Goal: Information Seeking & Learning: Learn about a topic

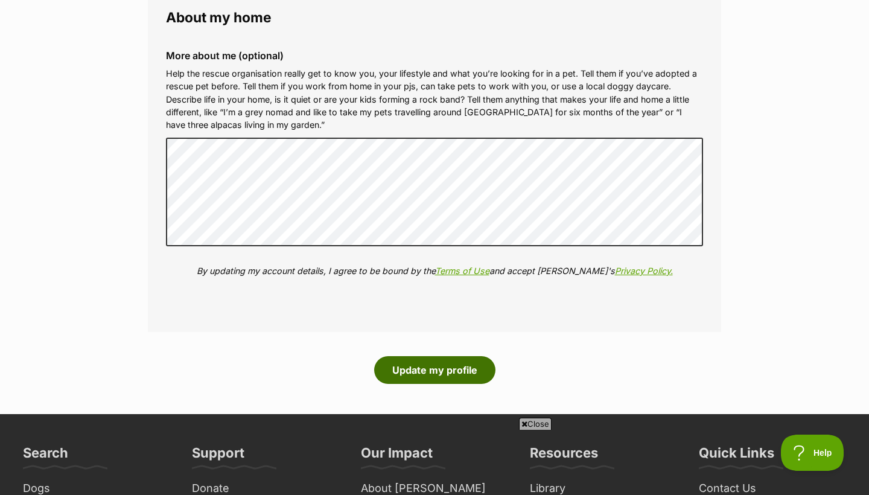
click at [403, 356] on button "Update my profile" at bounding box center [434, 370] width 121 height 28
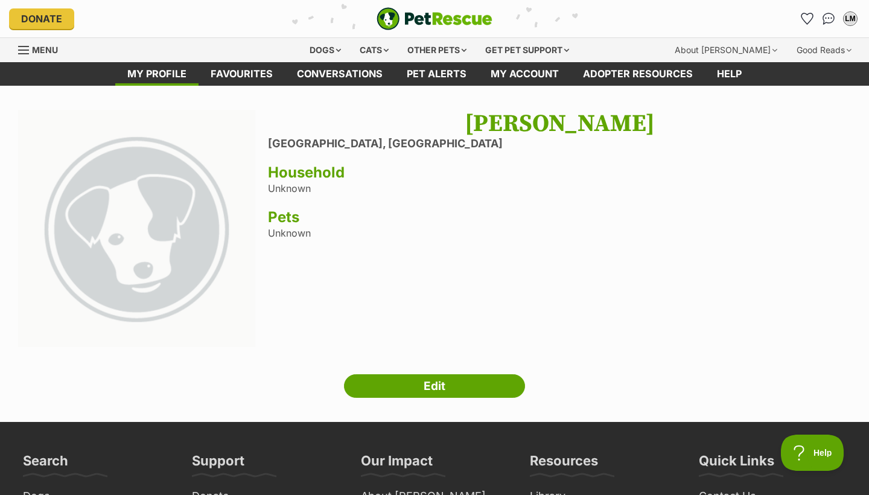
click at [284, 221] on h3 "Pets" at bounding box center [559, 217] width 583 height 17
click at [284, 229] on div "Lilly Millikin Moruya, New South Wales Household Unknown Pets Unknown" at bounding box center [559, 230] width 583 height 240
click at [314, 48] on div "Dogs" at bounding box center [325, 50] width 48 height 24
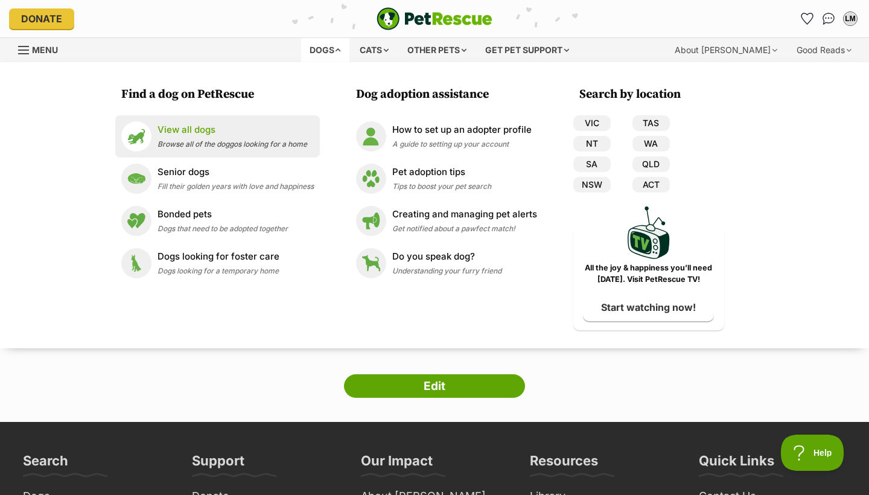
click at [215, 135] on p "View all dogs" at bounding box center [233, 130] width 150 height 14
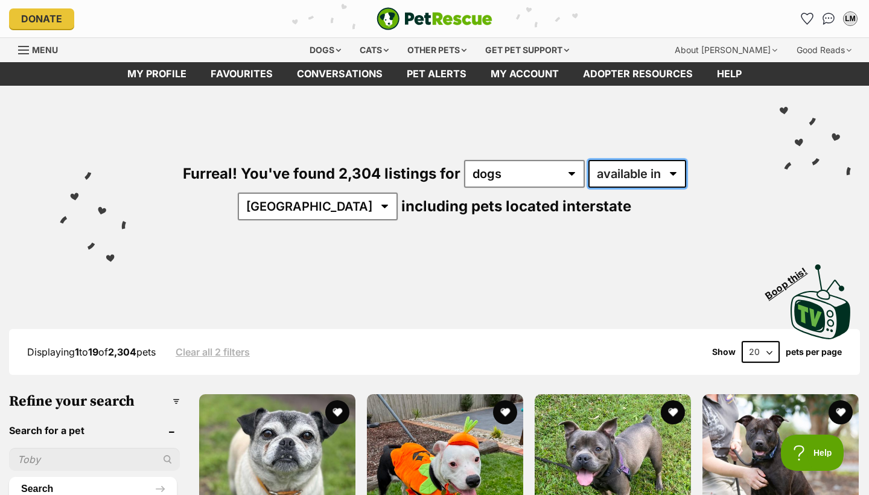
select select "disabled"
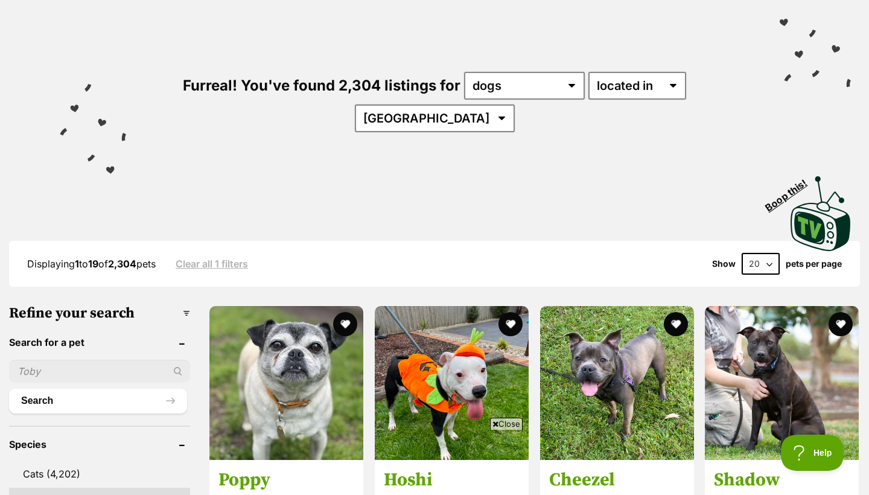
scroll to position [88, 0]
select select "60"
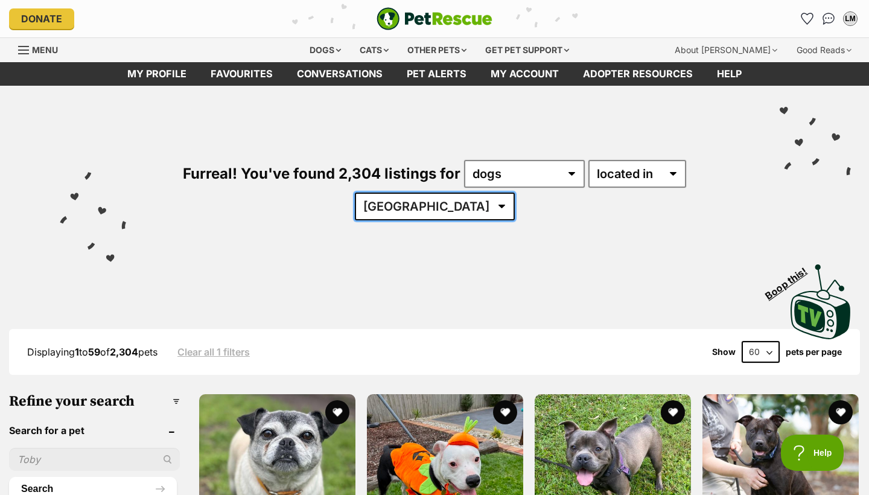
select select "NSW"
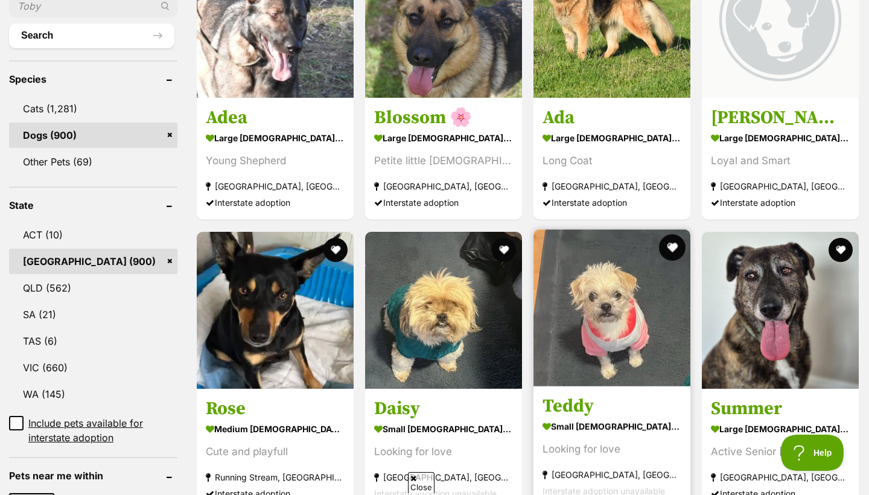
click at [659, 234] on button "favourite" at bounding box center [672, 247] width 27 height 27
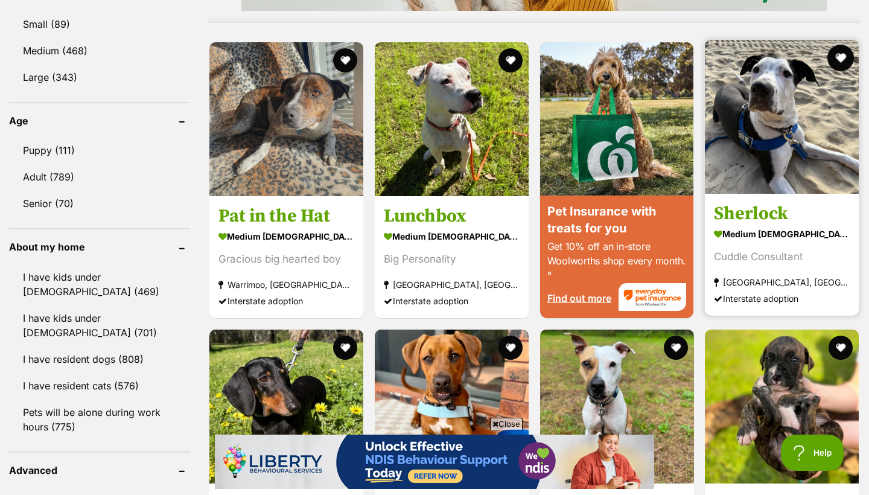
click at [837, 45] on button "favourite" at bounding box center [840, 58] width 27 height 27
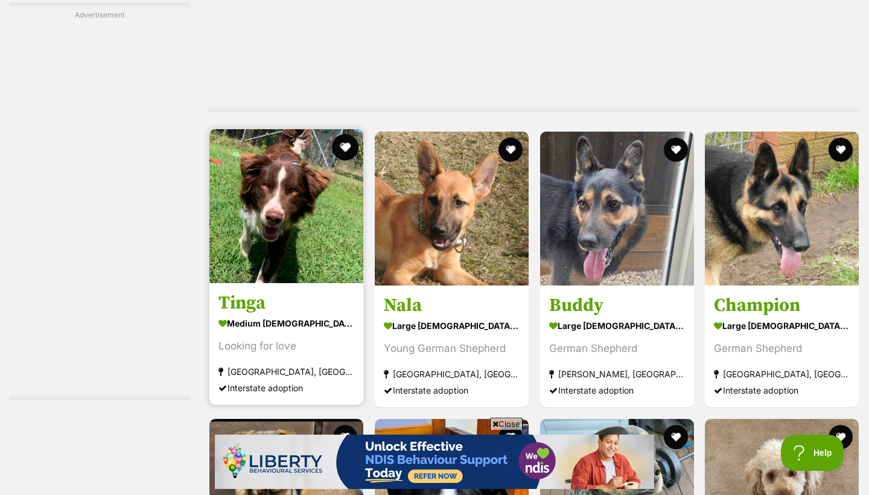
click at [346, 134] on button "favourite" at bounding box center [345, 147] width 27 height 27
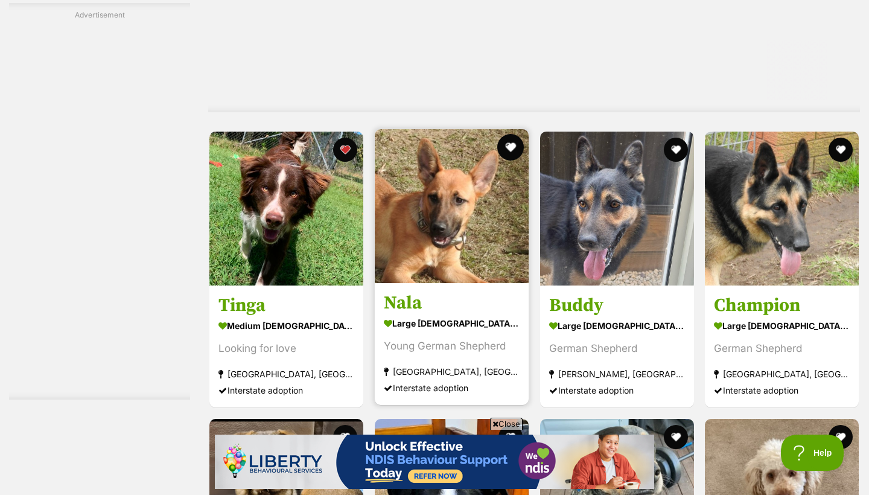
click at [512, 134] on button "favourite" at bounding box center [510, 147] width 27 height 27
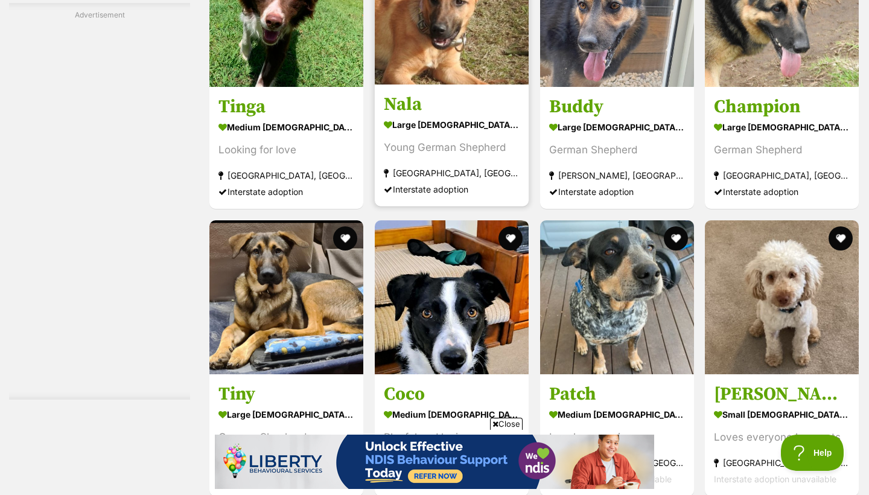
scroll to position [2521, 0]
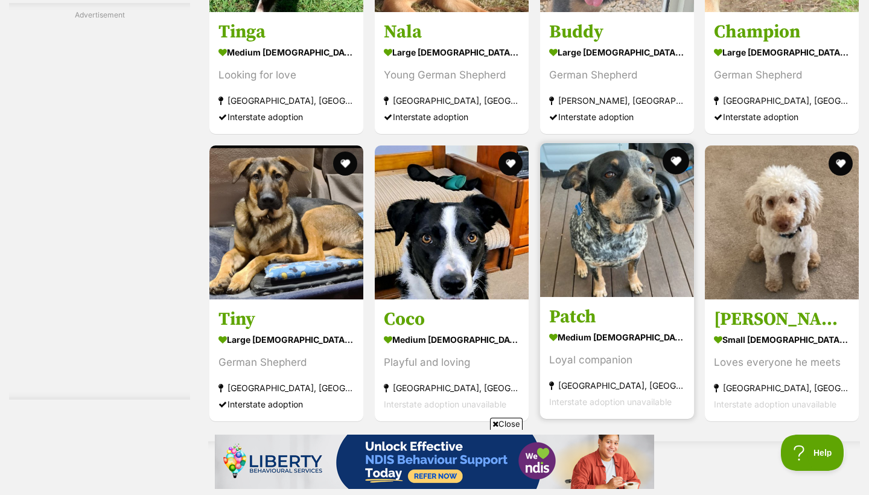
click at [680, 148] on button "favourite" at bounding box center [675, 161] width 27 height 27
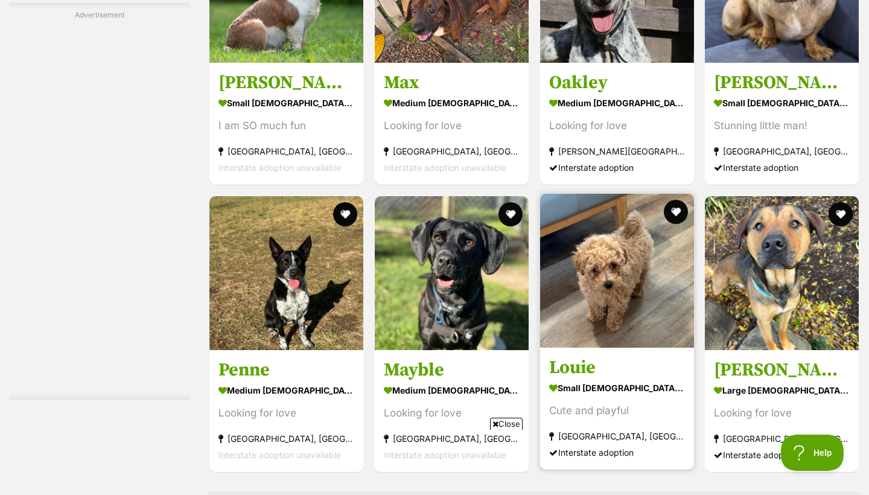
scroll to position [3757, 0]
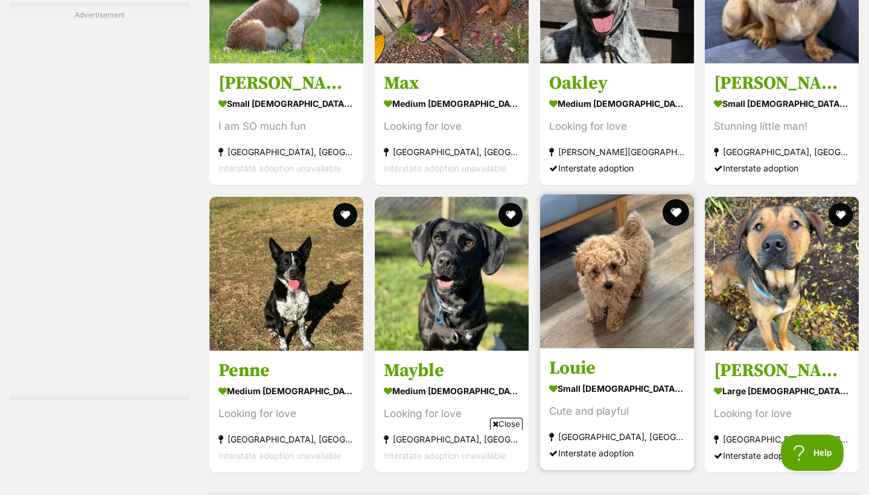
click at [680, 199] on button "favourite" at bounding box center [675, 212] width 27 height 27
click at [677, 194] on img at bounding box center [617, 271] width 154 height 154
click at [679, 199] on button "favourite" at bounding box center [675, 212] width 27 height 27
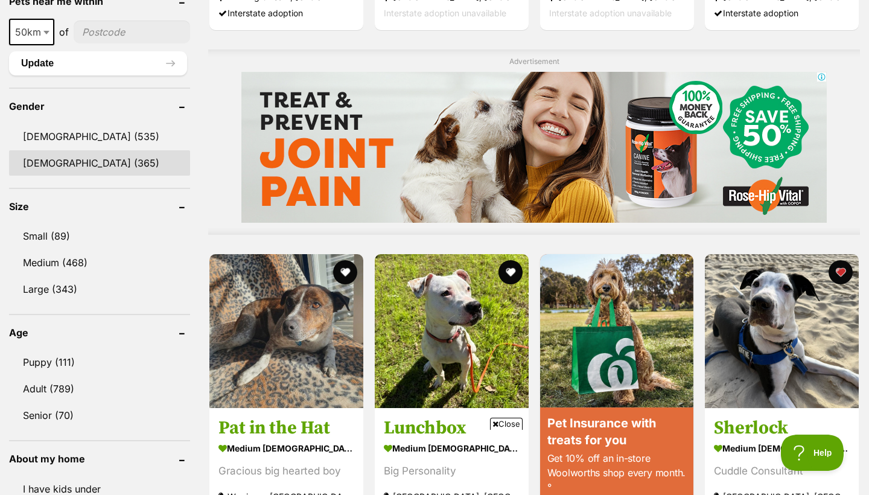
scroll to position [908, 0]
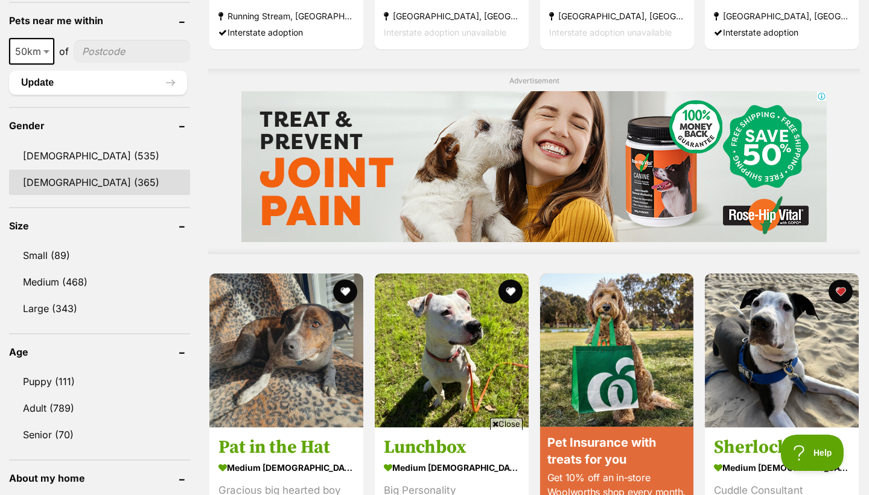
click at [84, 170] on link "Female (365)" at bounding box center [99, 182] width 181 height 25
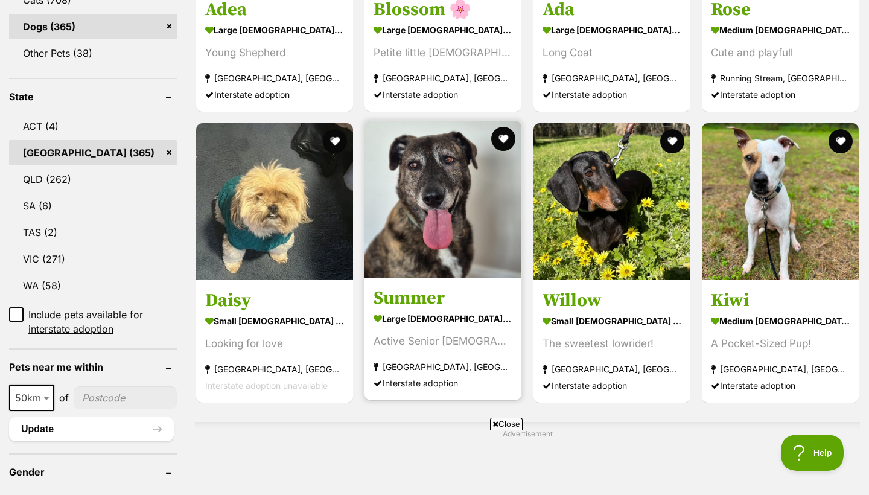
scroll to position [567, 0]
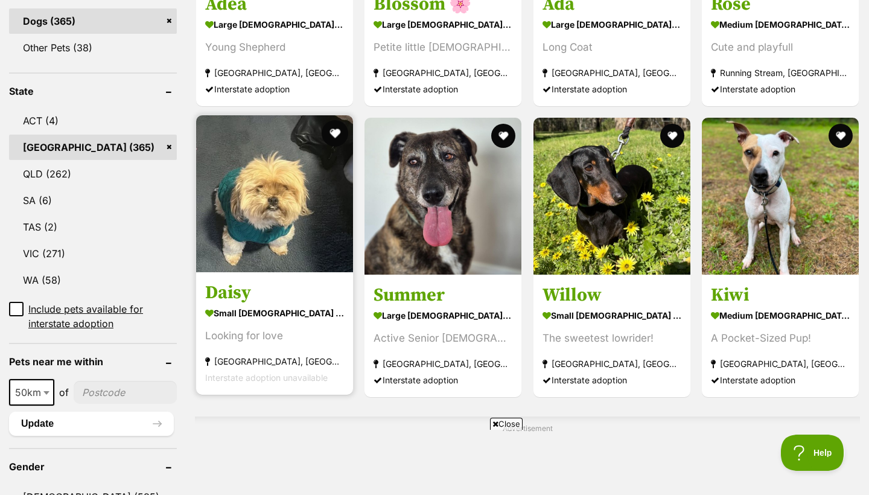
click at [322, 140] on button "favourite" at bounding box center [335, 133] width 27 height 27
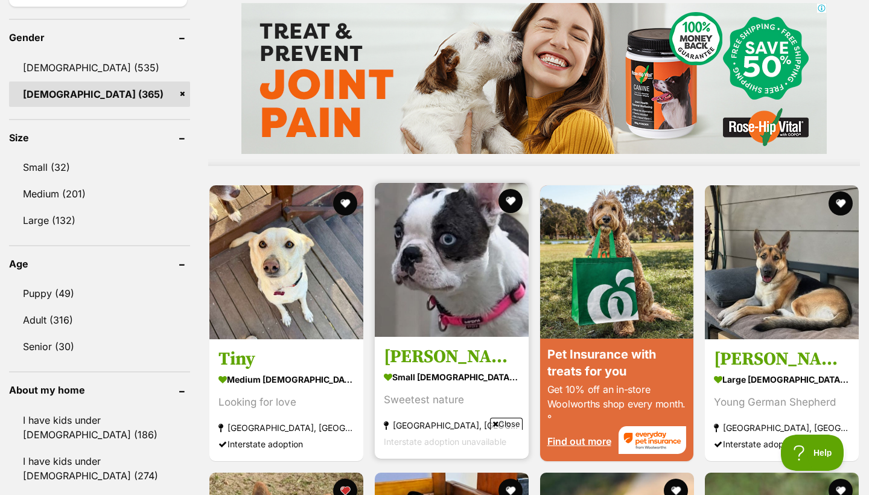
scroll to position [0, 0]
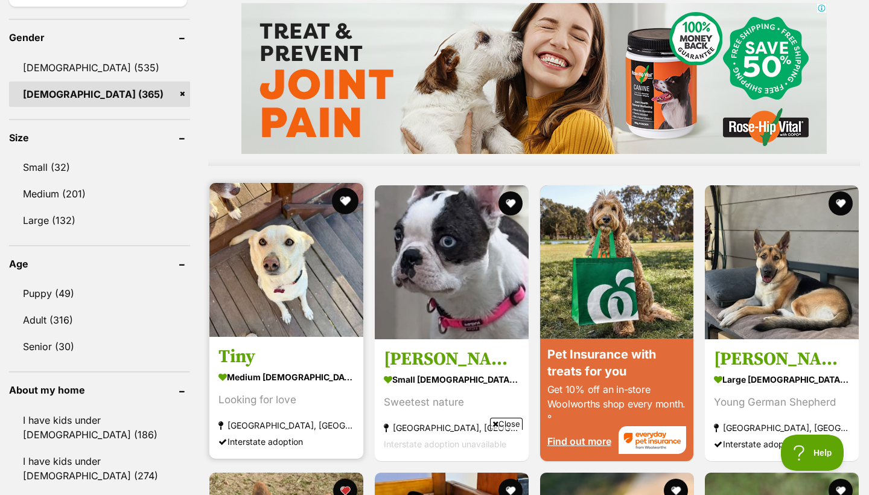
click at [346, 199] on button "favourite" at bounding box center [345, 201] width 27 height 27
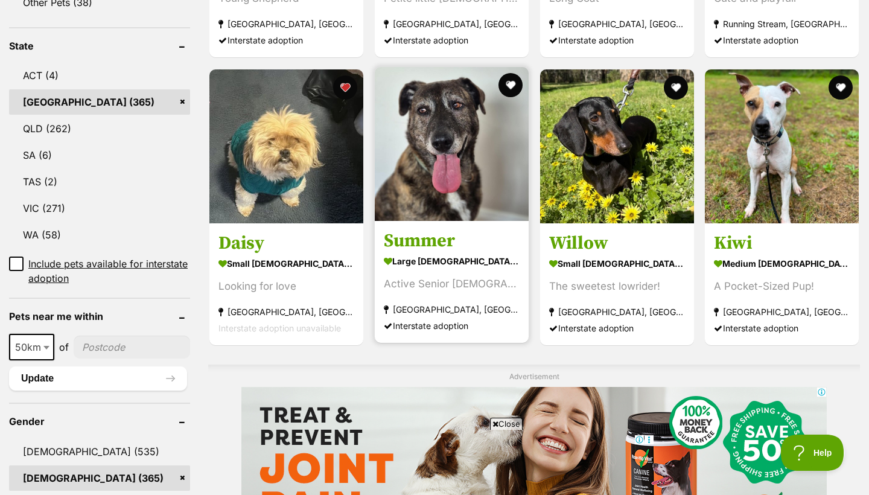
scroll to position [614, 0]
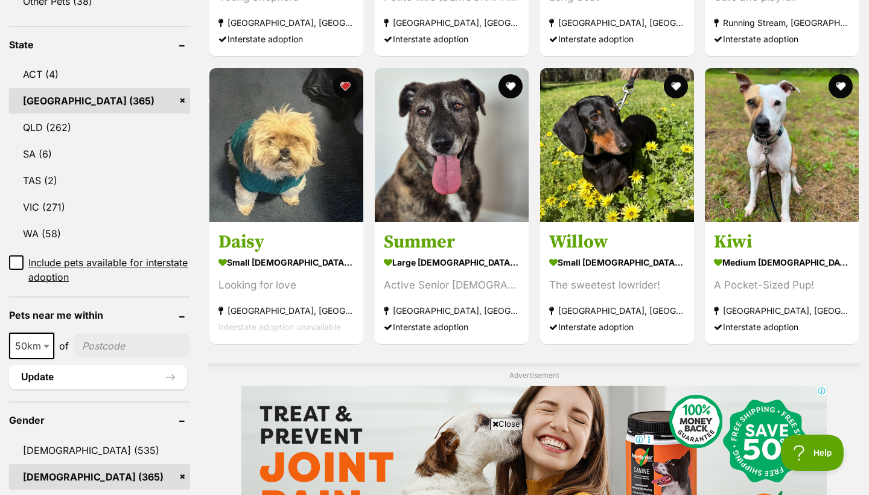
click at [105, 354] on input"] "postcode" at bounding box center [132, 345] width 116 height 23
type input"] "25"
type input"] "2537"
click at [99, 378] on button "Update" at bounding box center [98, 377] width 178 height 24
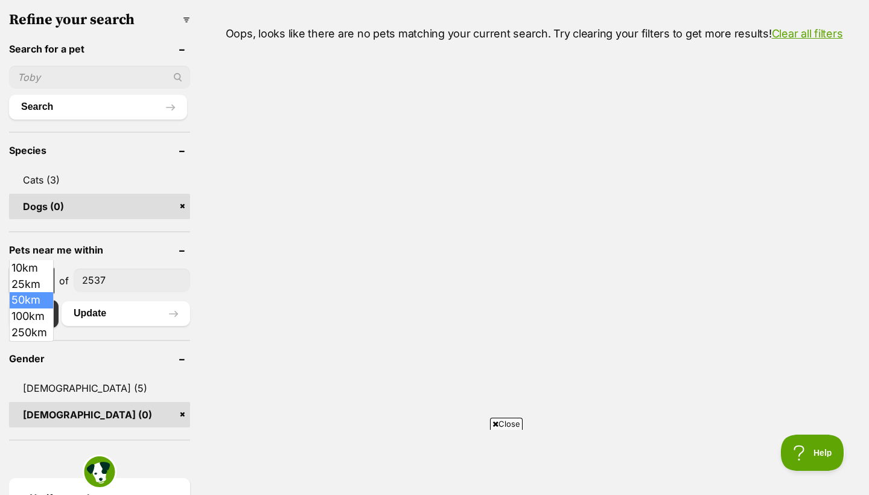
click at [33, 272] on span "50km" at bounding box center [31, 280] width 43 height 17
select select "100"
click at [107, 301] on button "Update" at bounding box center [126, 313] width 129 height 24
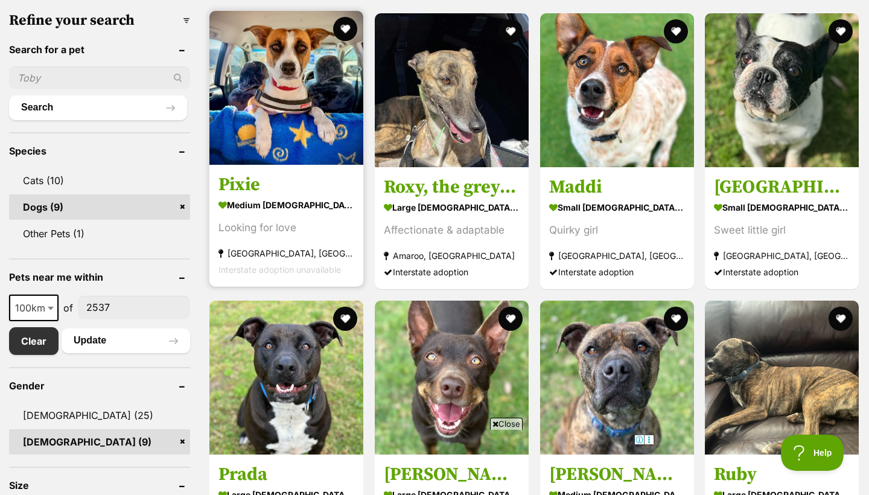
scroll to position [381, 0]
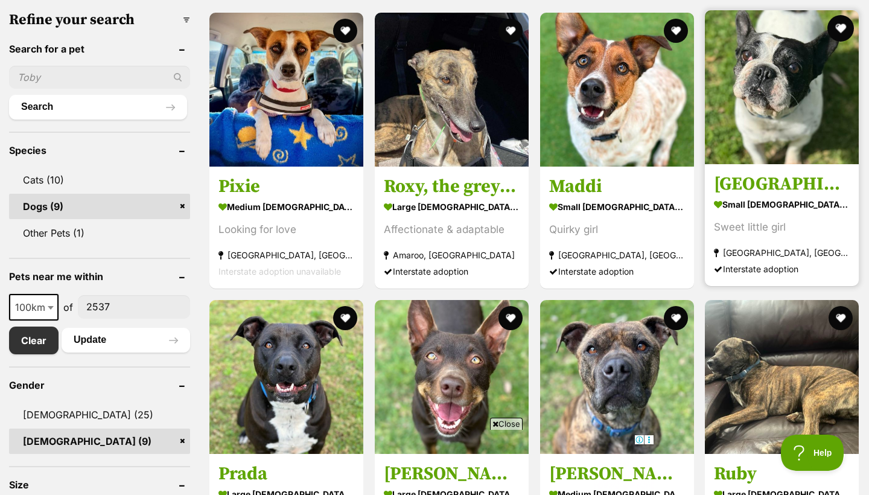
click at [842, 24] on button "favourite" at bounding box center [840, 28] width 27 height 27
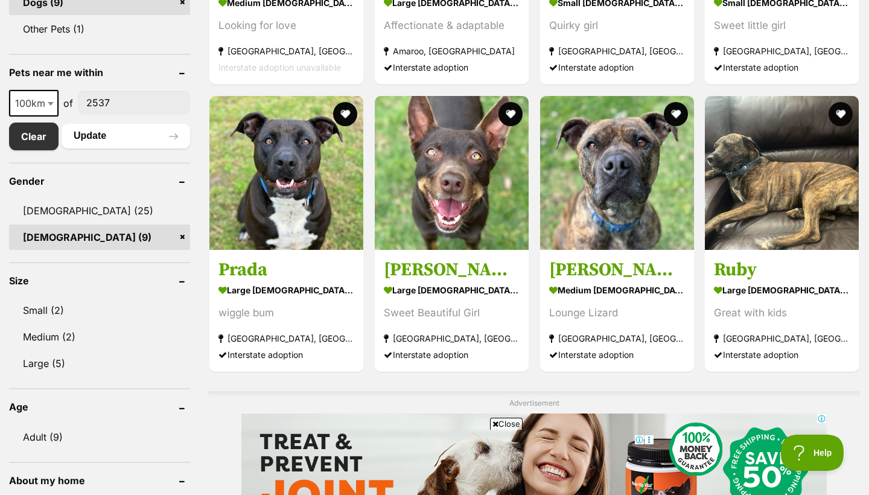
scroll to position [631, 0]
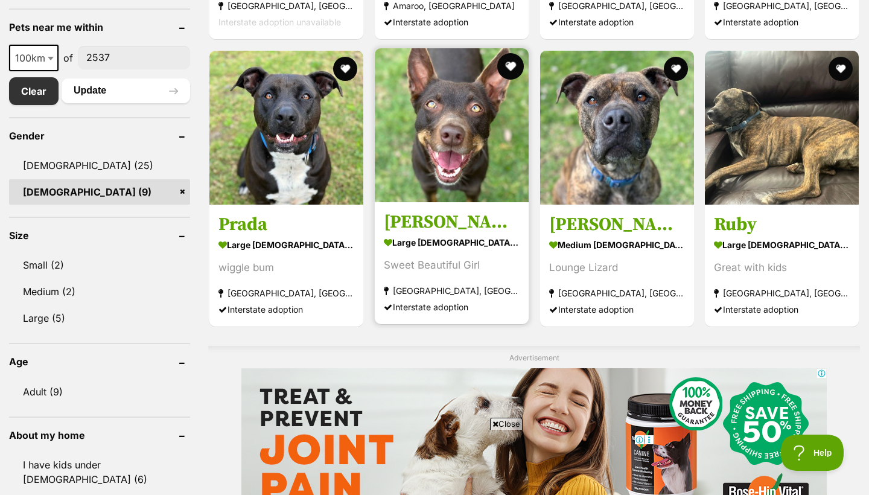
click at [511, 60] on button "favourite" at bounding box center [510, 66] width 27 height 27
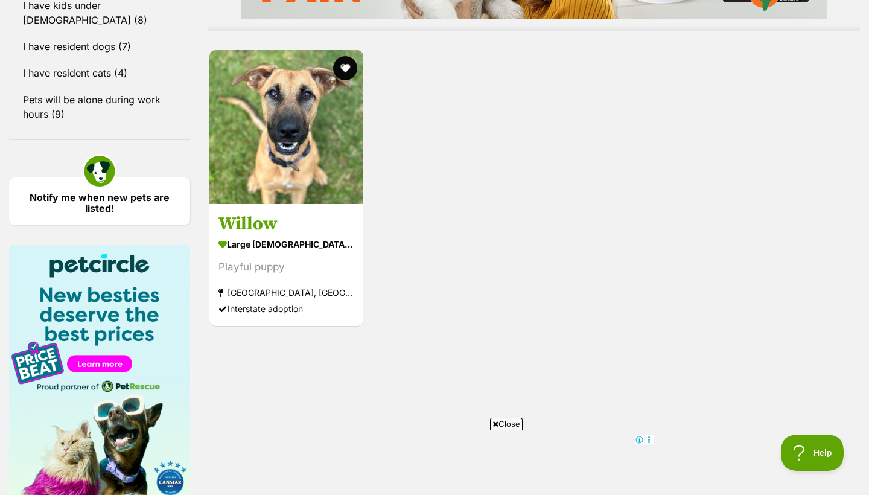
scroll to position [1104, 0]
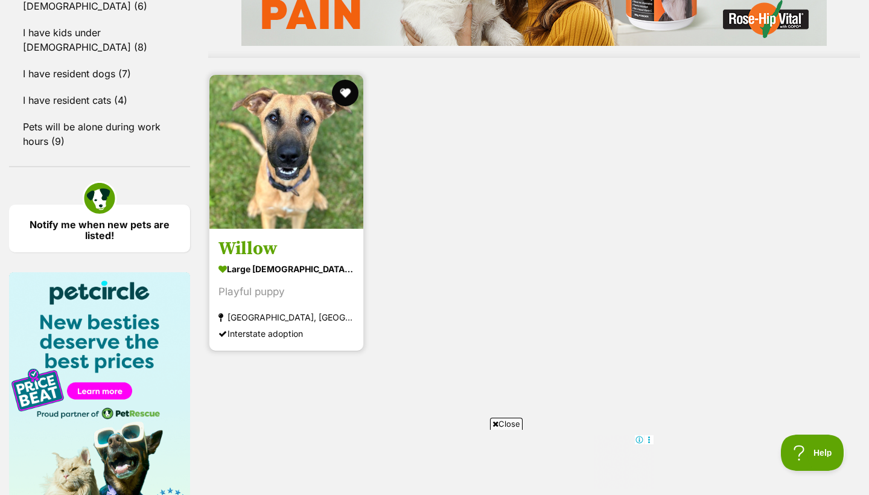
click at [344, 86] on button "favourite" at bounding box center [345, 93] width 27 height 27
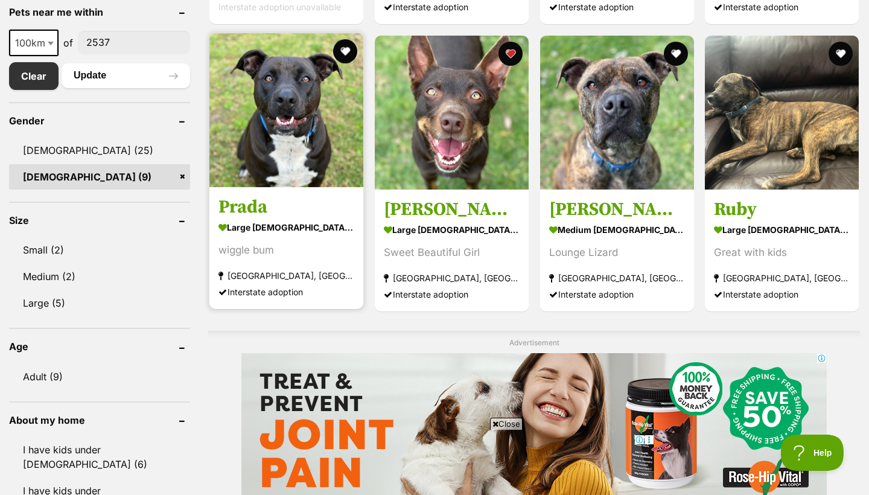
scroll to position [643, 0]
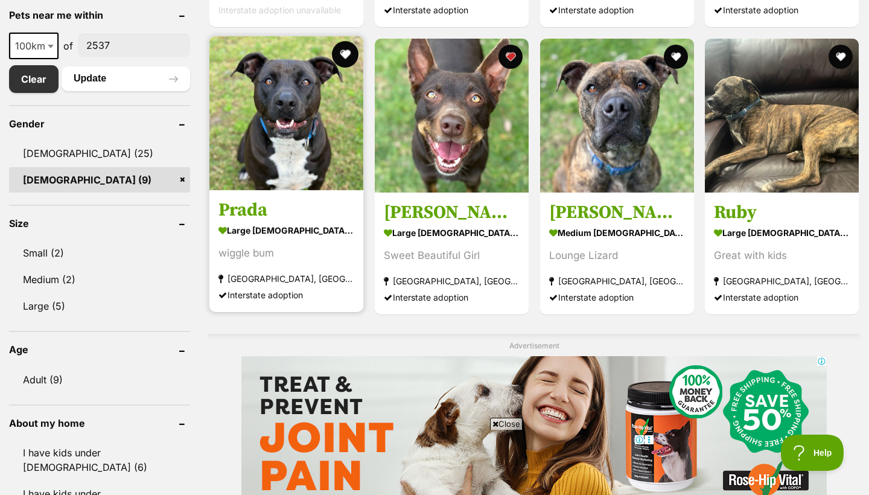
click at [339, 46] on button "favourite" at bounding box center [345, 54] width 27 height 27
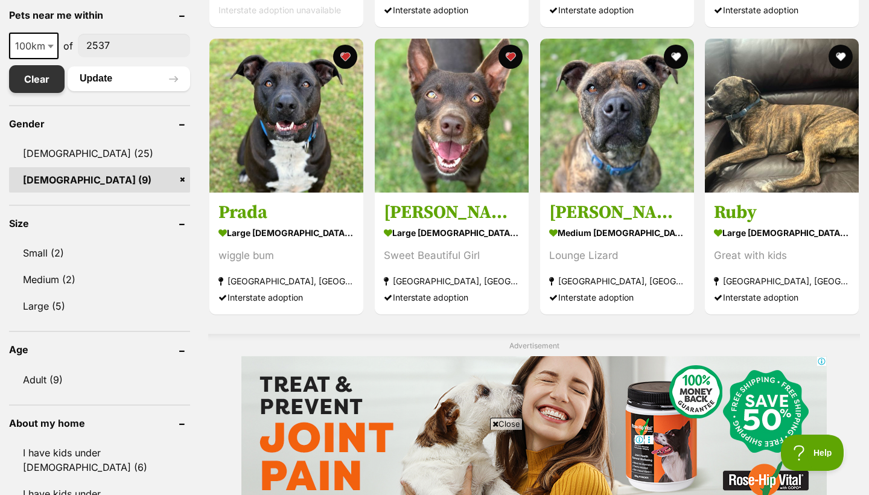
click at [40, 78] on link "Clear" at bounding box center [37, 79] width 56 height 28
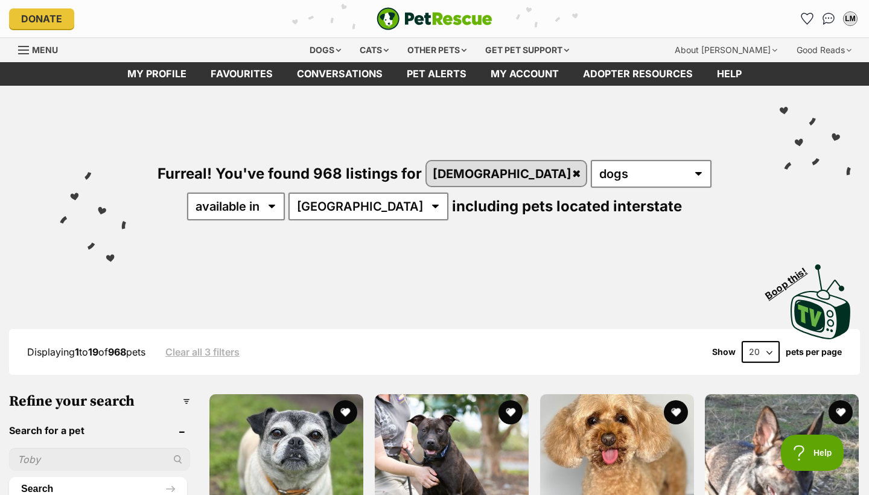
select select "60"
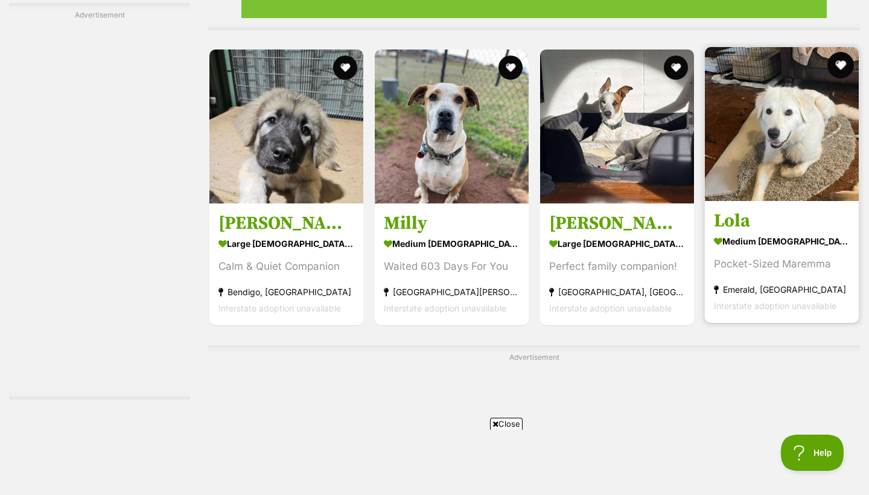
click at [839, 61] on button "favourite" at bounding box center [840, 65] width 27 height 27
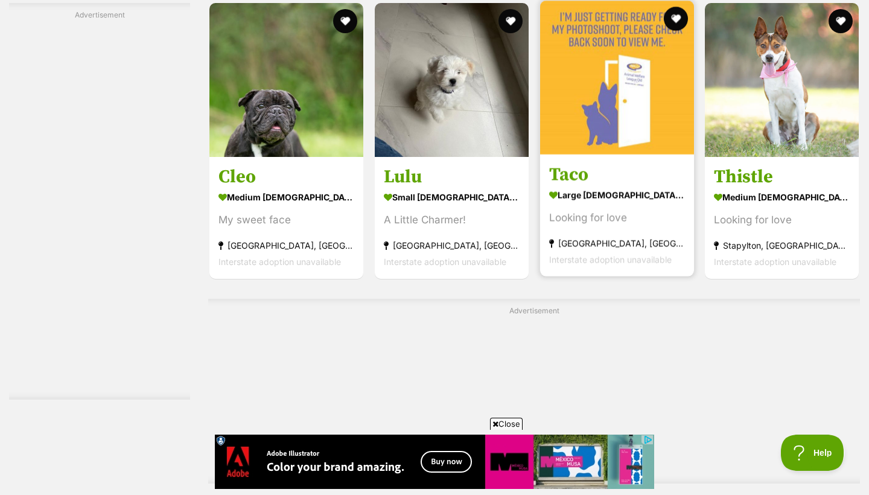
scroll to position [5737, 0]
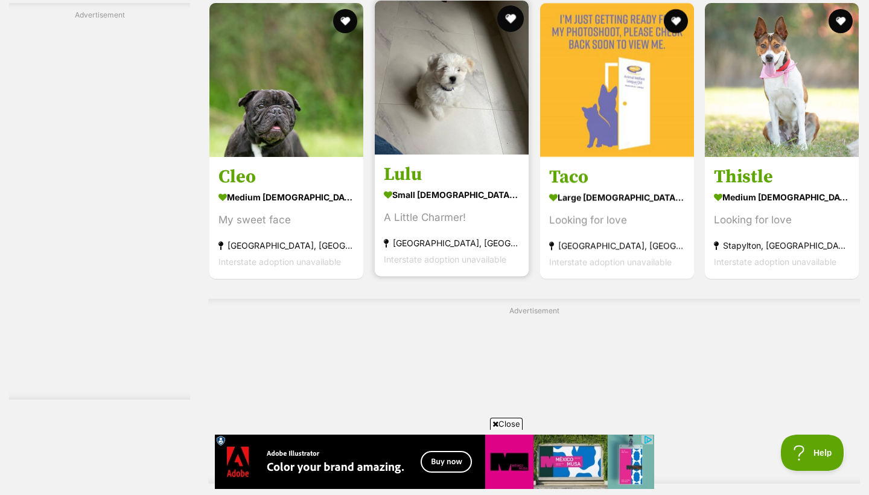
click at [505, 11] on button "favourite" at bounding box center [510, 18] width 27 height 27
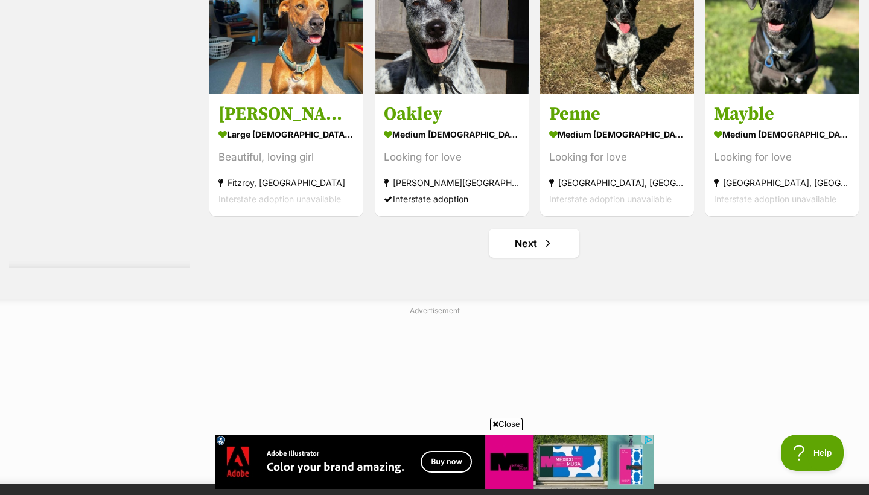
scroll to position [6303, 0]
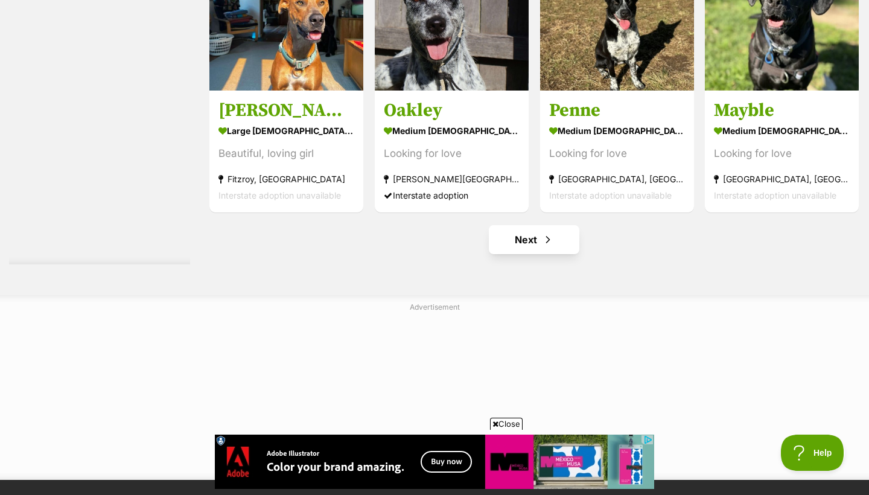
click at [546, 239] on span "Next page" at bounding box center [548, 239] width 12 height 14
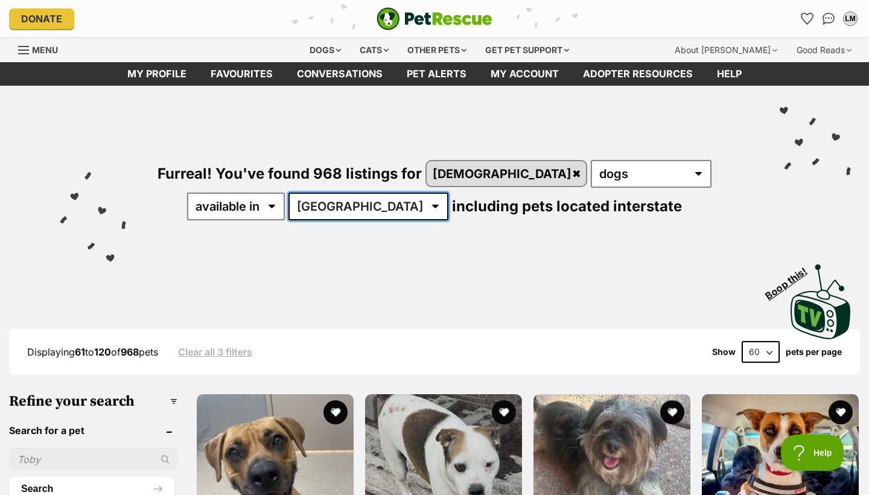
select select "NSW"
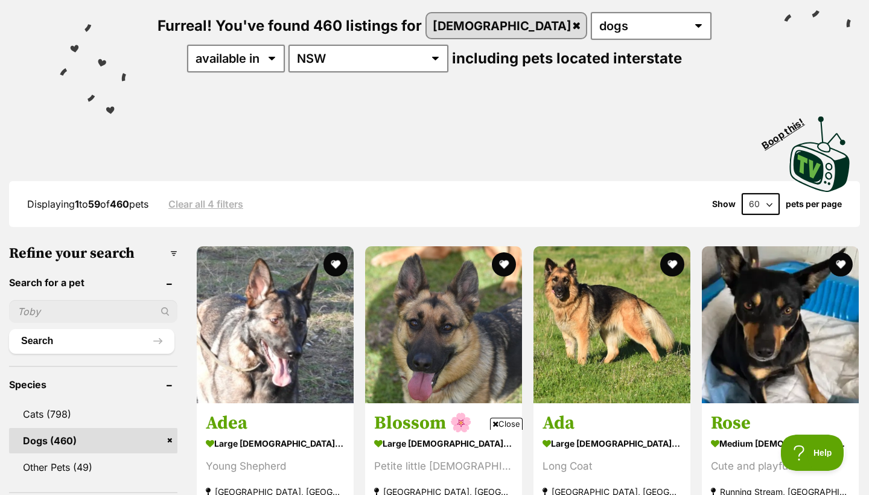
scroll to position [148, 0]
click at [791, 127] on span "Boop this!" at bounding box center [788, 130] width 57 height 42
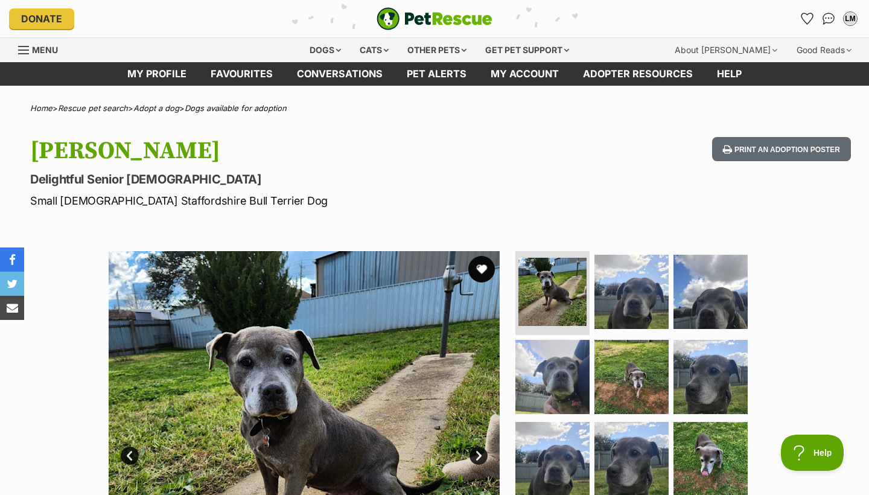
click at [485, 258] on button "favourite" at bounding box center [481, 269] width 27 height 27
click at [803, 19] on icon "Favourites" at bounding box center [807, 18] width 14 height 14
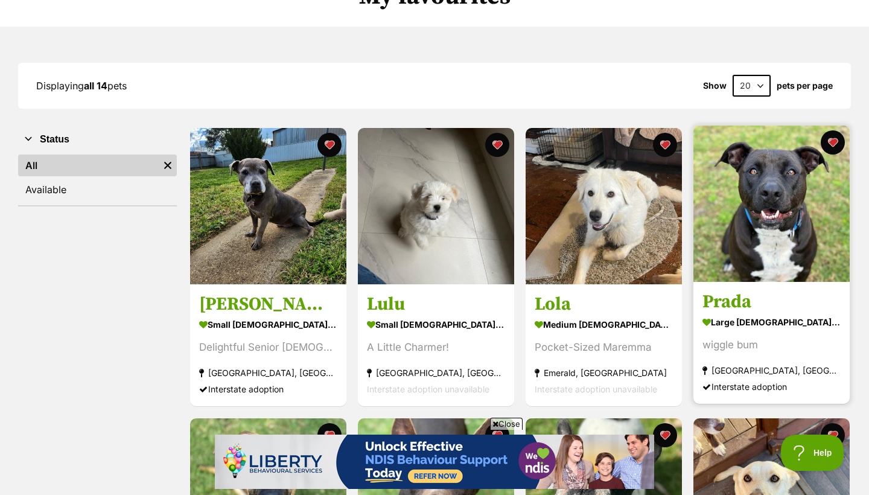
scroll to position [121, 0]
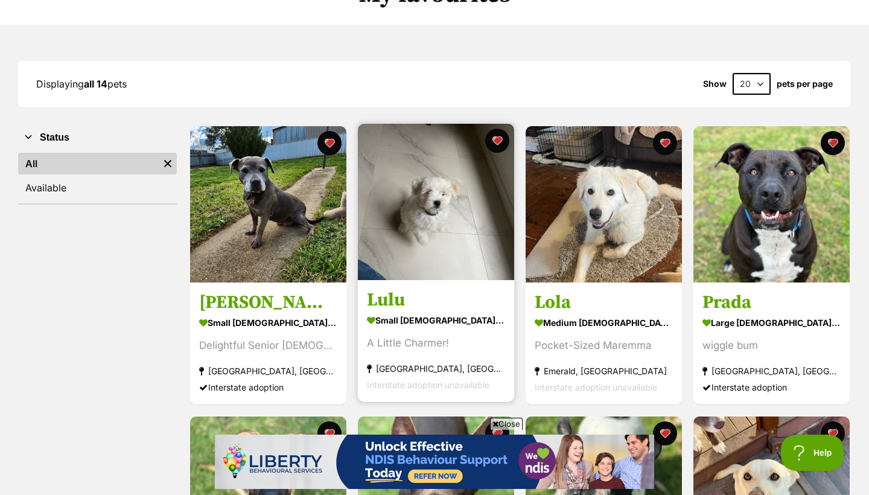
click at [433, 243] on img at bounding box center [436, 202] width 156 height 156
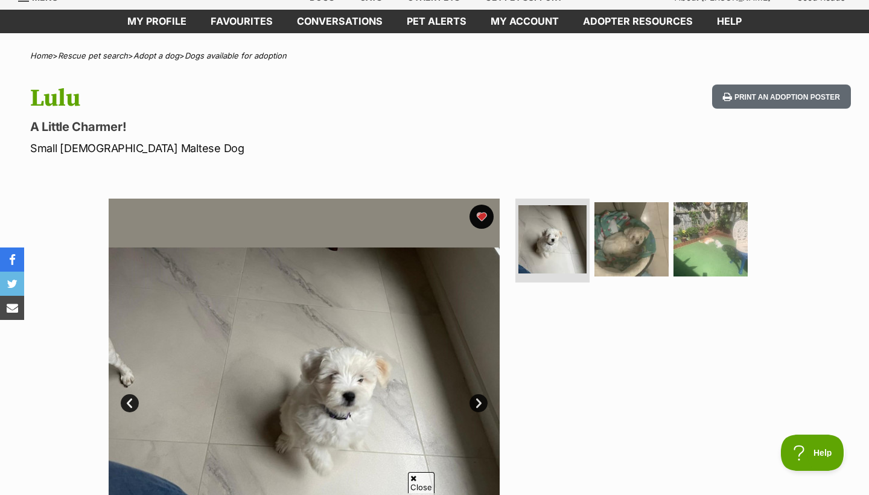
scroll to position [56, 0]
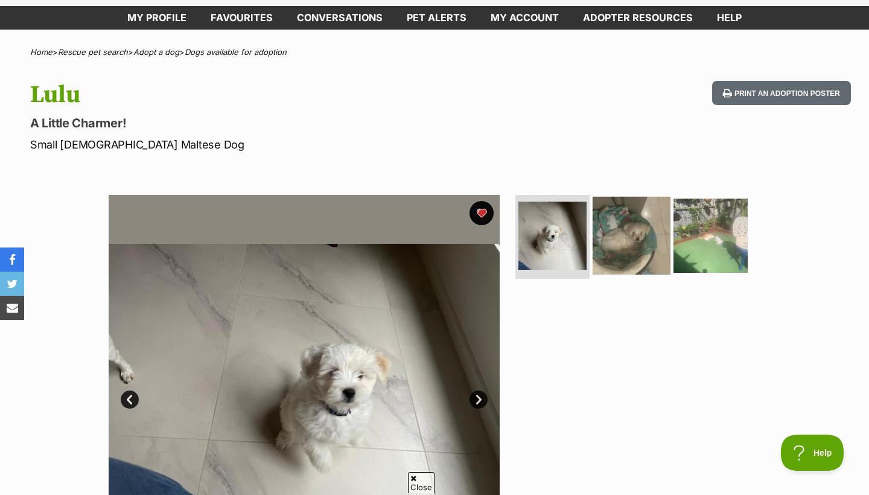
click at [616, 243] on img at bounding box center [632, 235] width 78 height 78
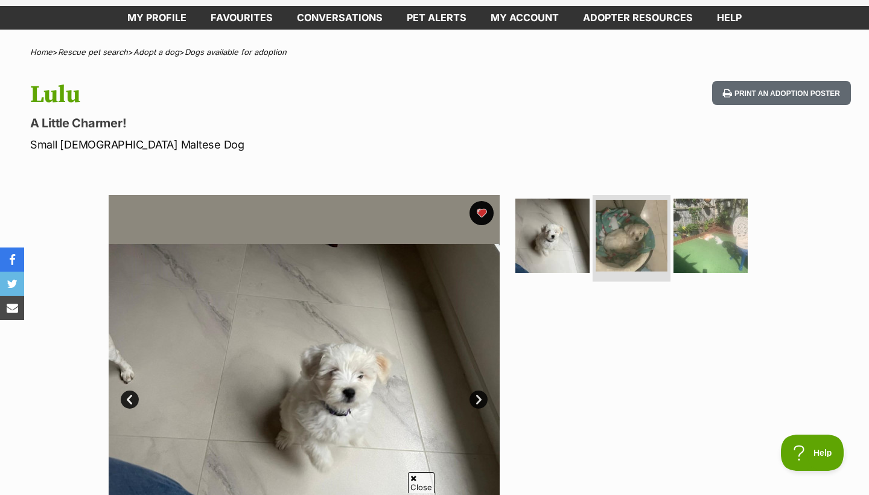
scroll to position [0, 0]
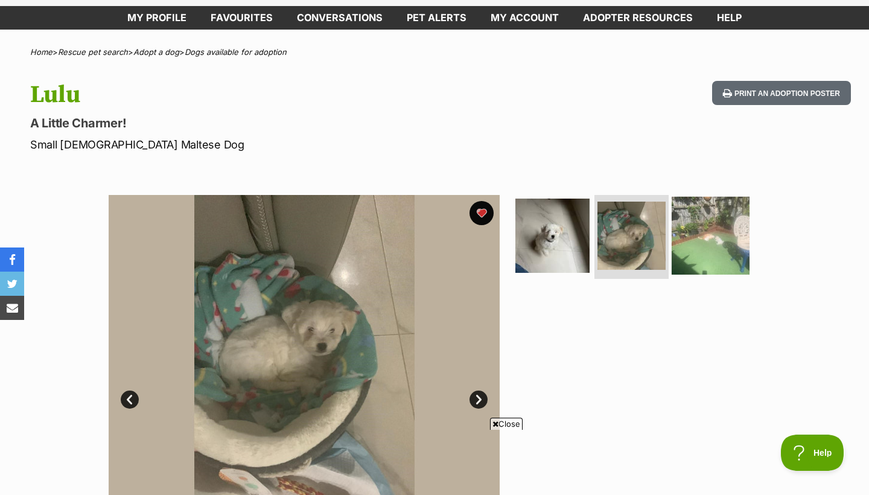
click at [700, 219] on img at bounding box center [711, 235] width 78 height 78
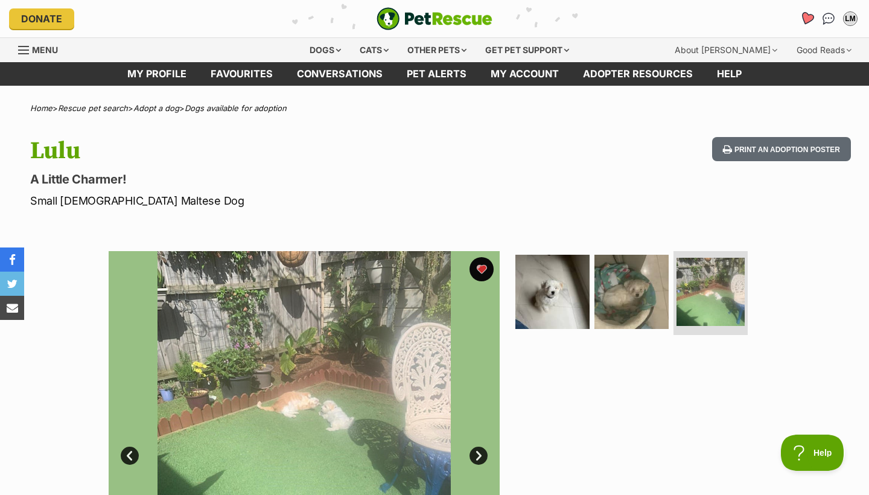
click at [810, 19] on icon "Favourites" at bounding box center [807, 18] width 14 height 14
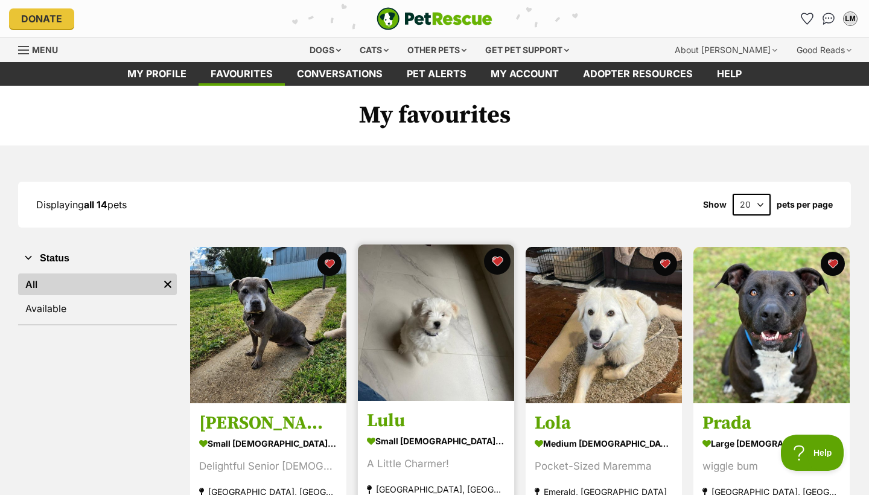
click at [497, 264] on button "favourite" at bounding box center [497, 261] width 27 height 27
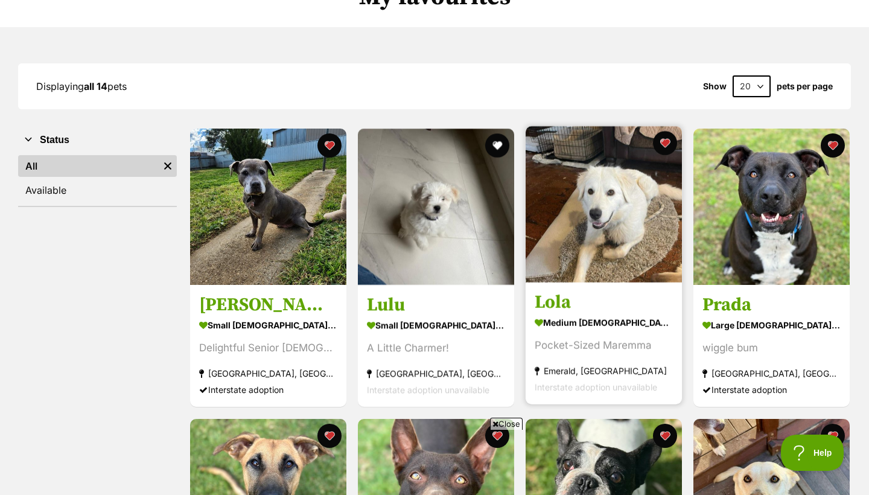
scroll to position [122, 0]
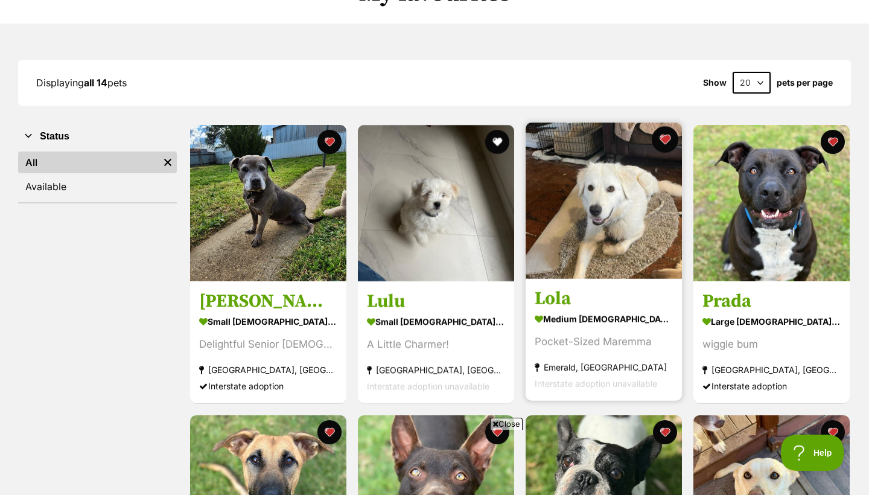
click at [670, 139] on button "favourite" at bounding box center [665, 139] width 27 height 27
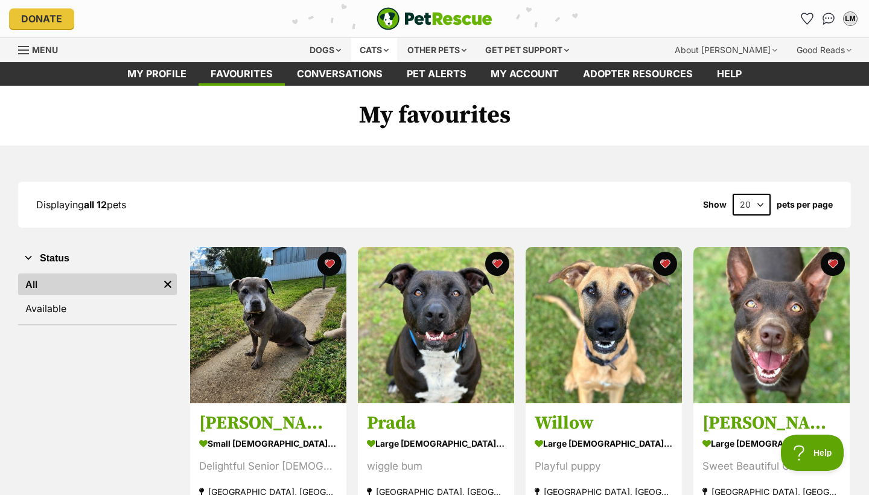
click at [371, 45] on div "Cats" at bounding box center [374, 50] width 46 height 24
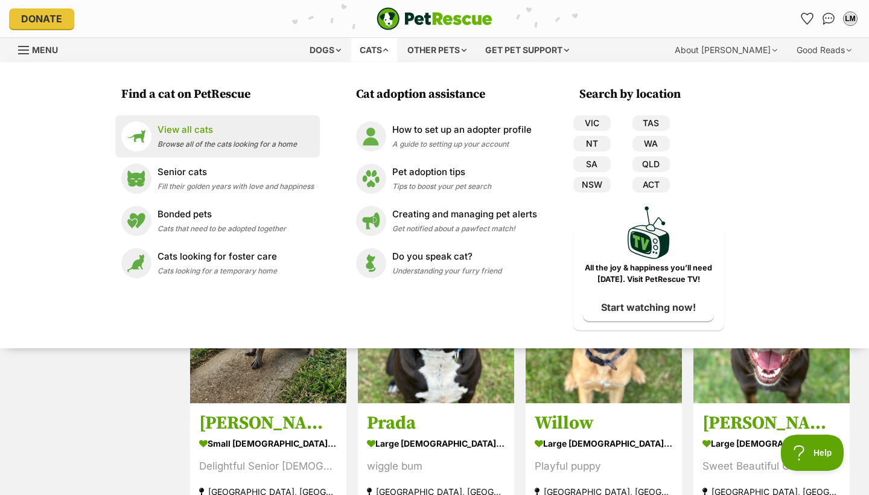
click at [278, 139] on span "Browse all of the cats looking for a home" at bounding box center [227, 143] width 139 height 9
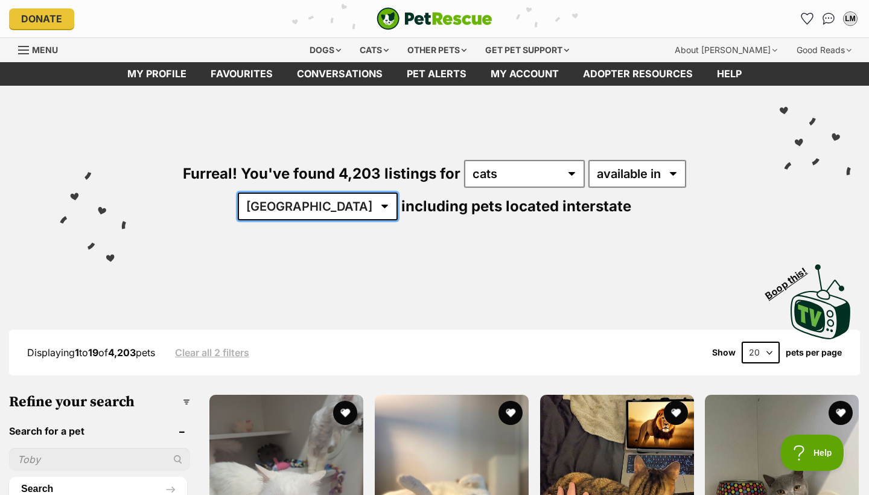
select select "NSW"
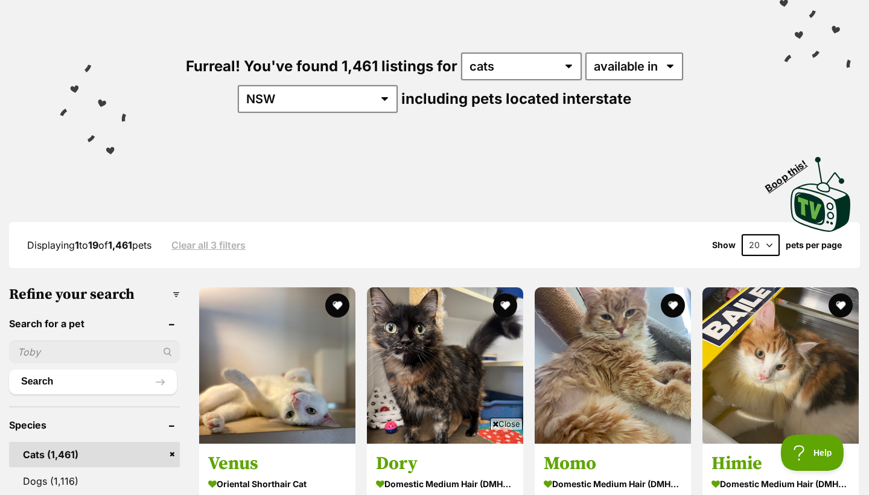
select select "60"
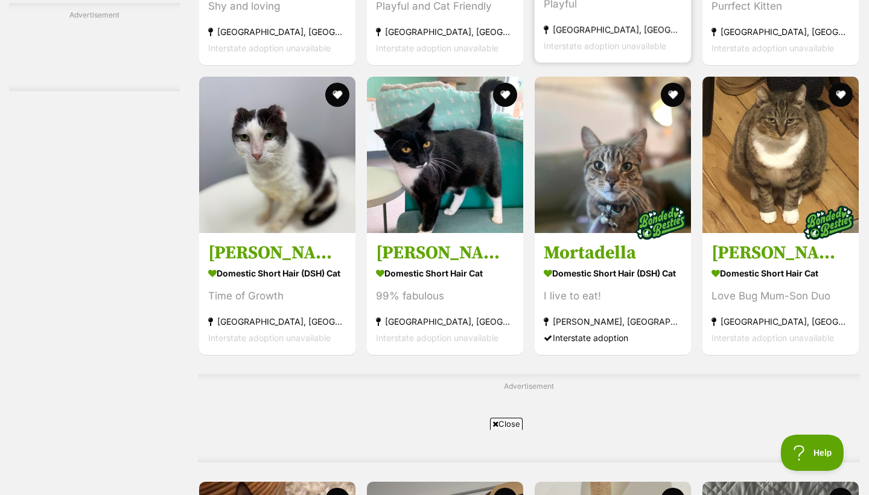
scroll to position [2512, 0]
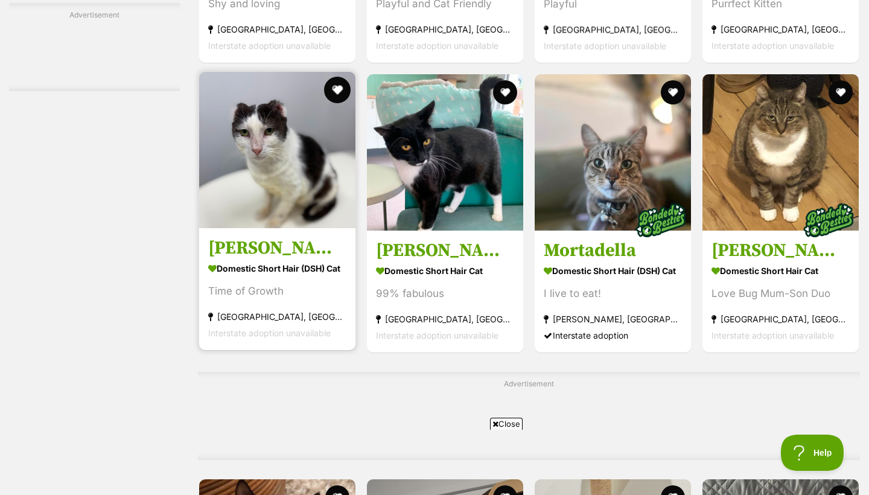
click at [324, 103] on button "favourite" at bounding box center [337, 90] width 27 height 27
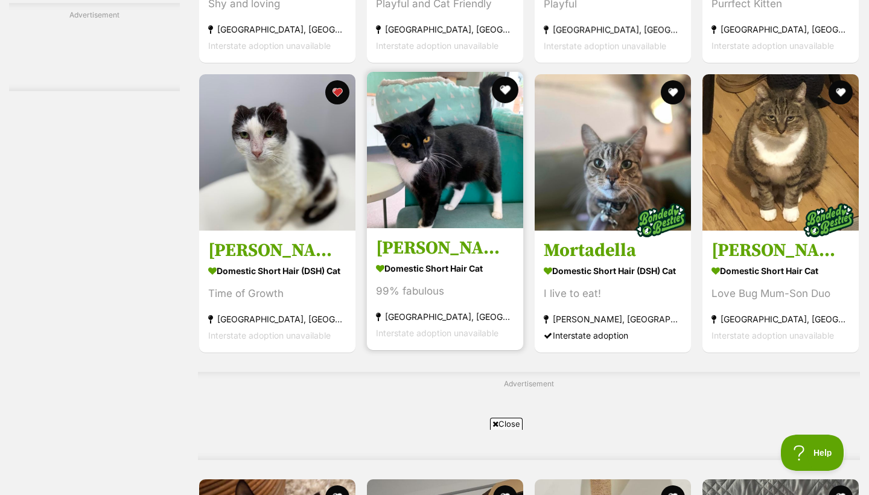
click at [492, 103] on button "favourite" at bounding box center [505, 90] width 27 height 27
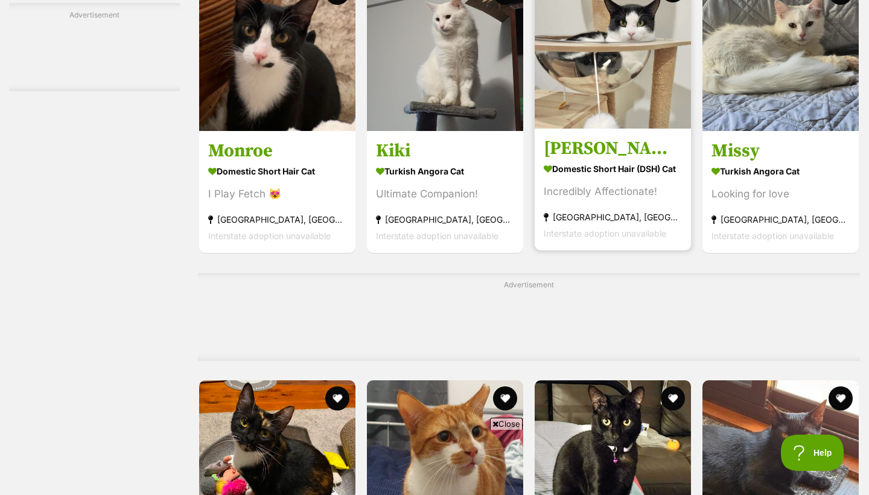
scroll to position [3001, 0]
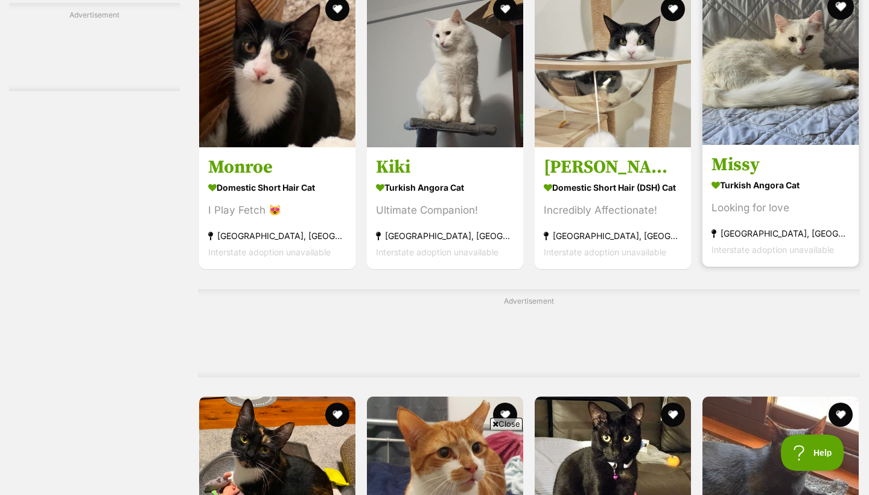
click at [843, 20] on button "favourite" at bounding box center [840, 6] width 27 height 27
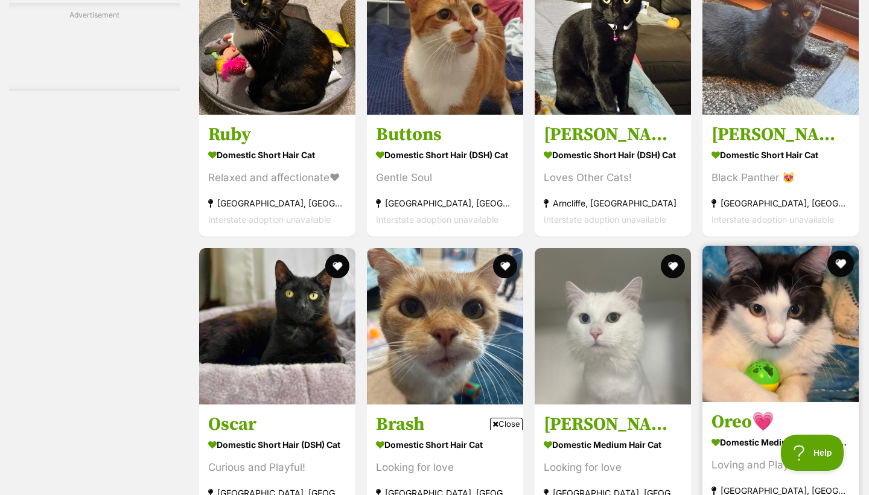
scroll to position [3437, 0]
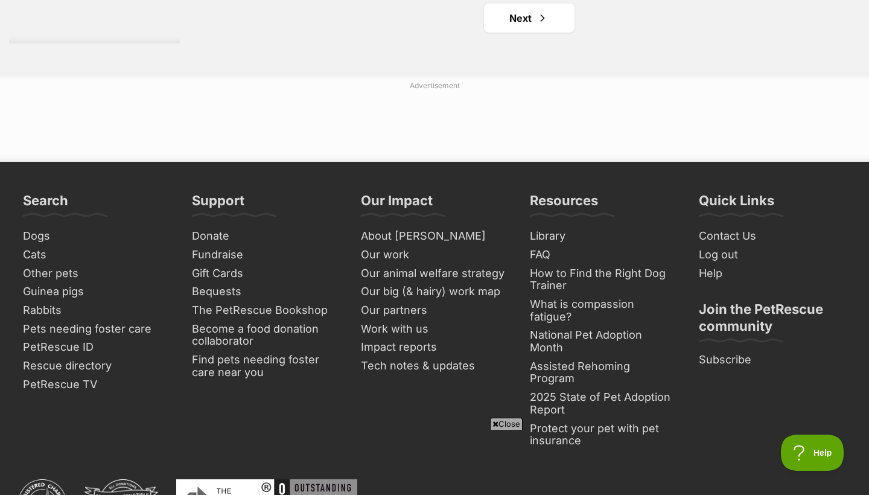
scroll to position [5897, 0]
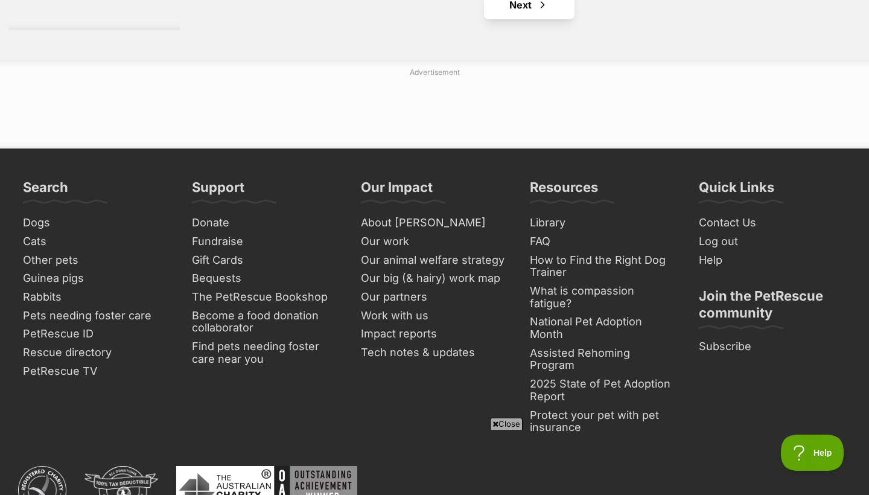
click at [521, 19] on link "Next" at bounding box center [529, 4] width 91 height 29
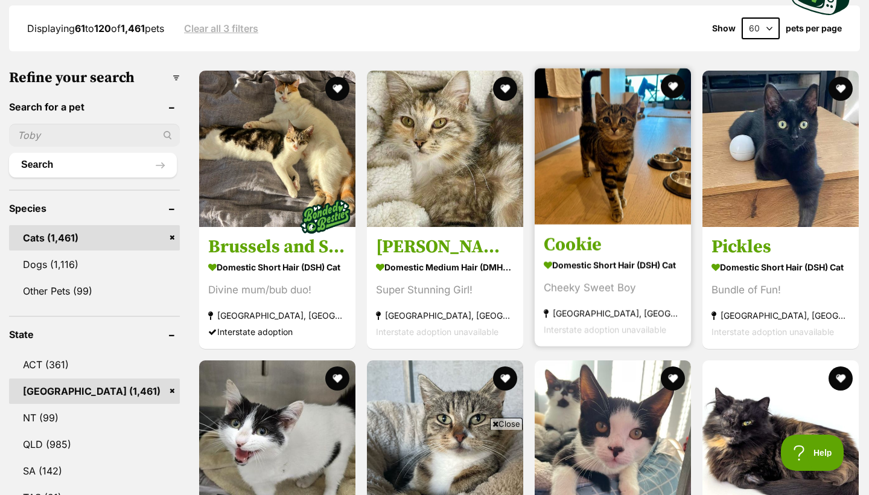
scroll to position [326, 0]
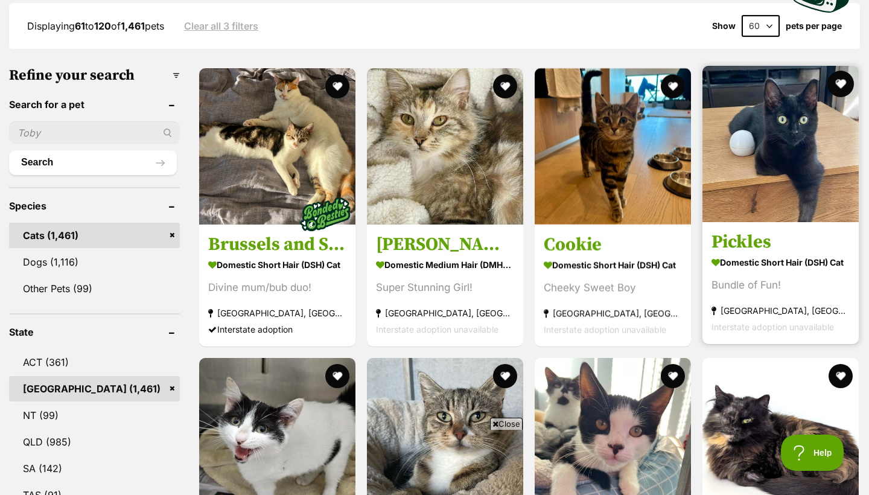
click at [838, 81] on button "favourite" at bounding box center [840, 84] width 27 height 27
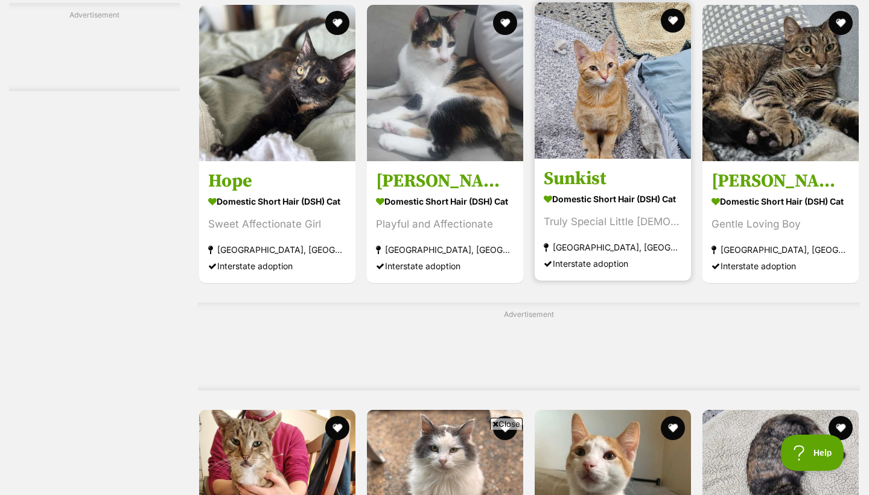
scroll to position [4552, 0]
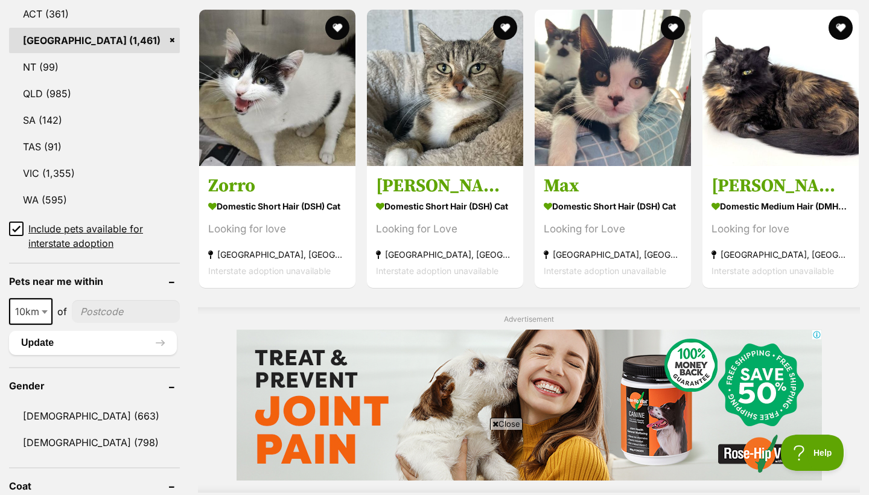
scroll to position [674, 0]
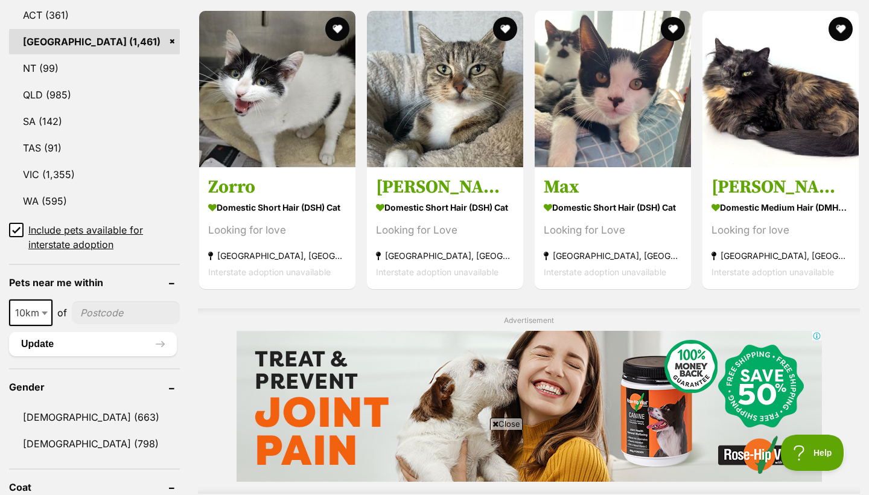
click at [30, 309] on span "10km" at bounding box center [30, 312] width 41 height 17
select select "50"
click at [106, 308] on input"] "postcode" at bounding box center [127, 312] width 106 height 23
type input"] "2537"
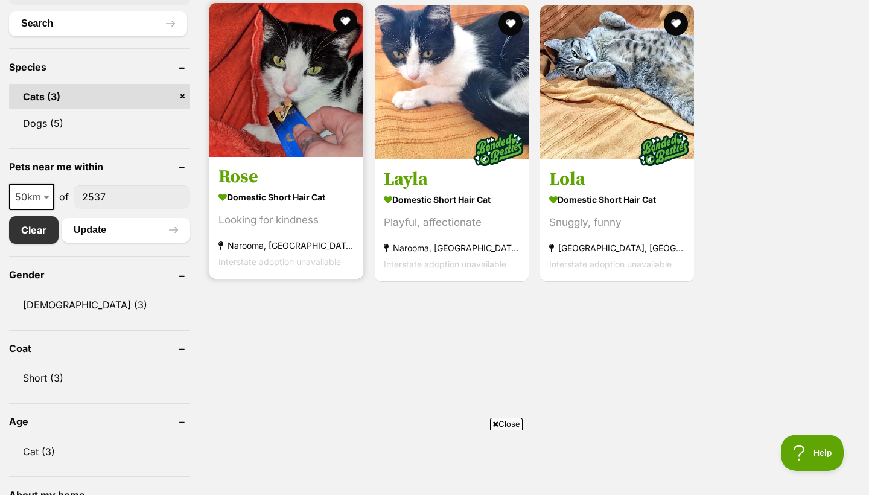
scroll to position [462, 0]
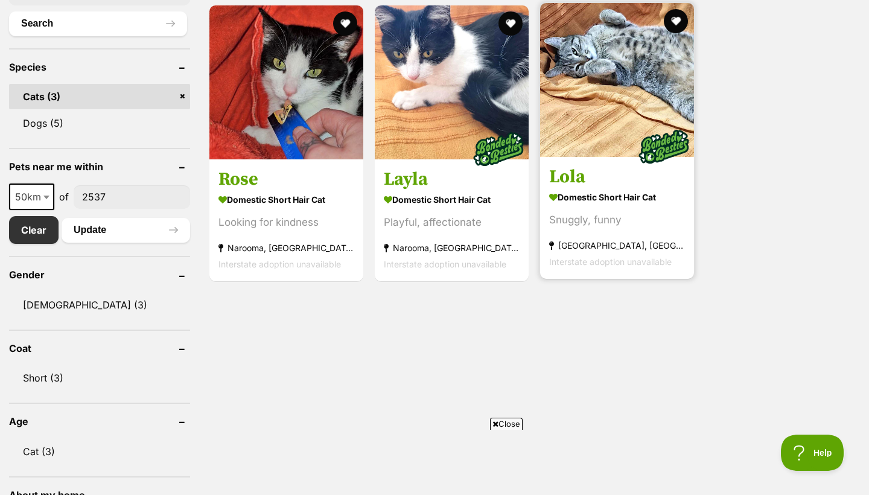
click at [600, 161] on article "1144107 [PERSON_NAME] Domestic Short Hair Cat Snuggly, funny [GEOGRAPHIC_DATA],…" at bounding box center [617, 141] width 156 height 278
click at [649, 134] on img at bounding box center [663, 146] width 60 height 60
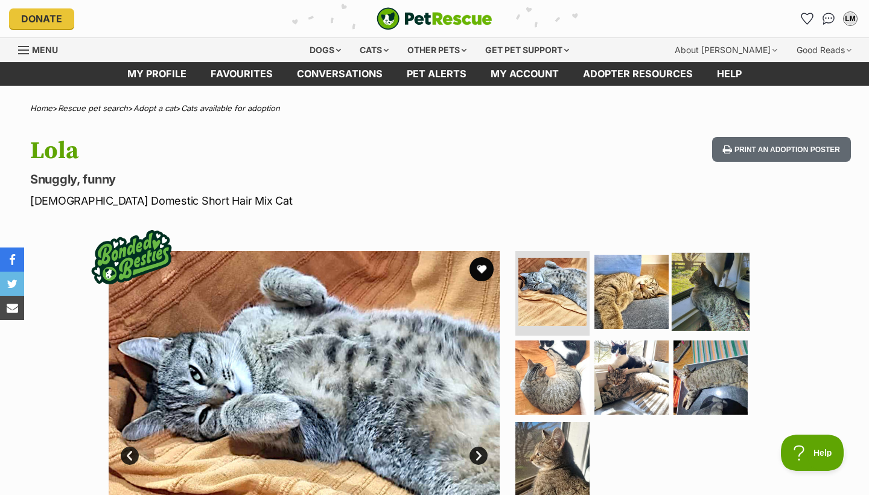
click at [696, 288] on img at bounding box center [711, 292] width 78 height 78
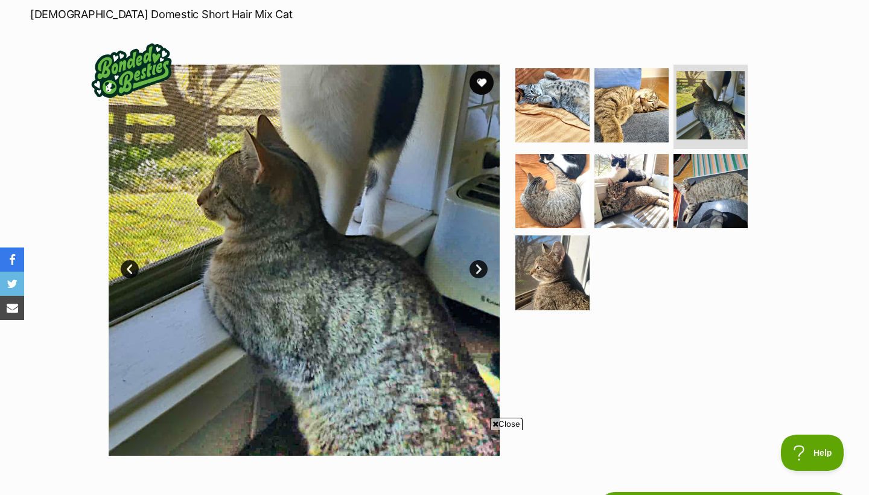
scroll to position [191, 0]
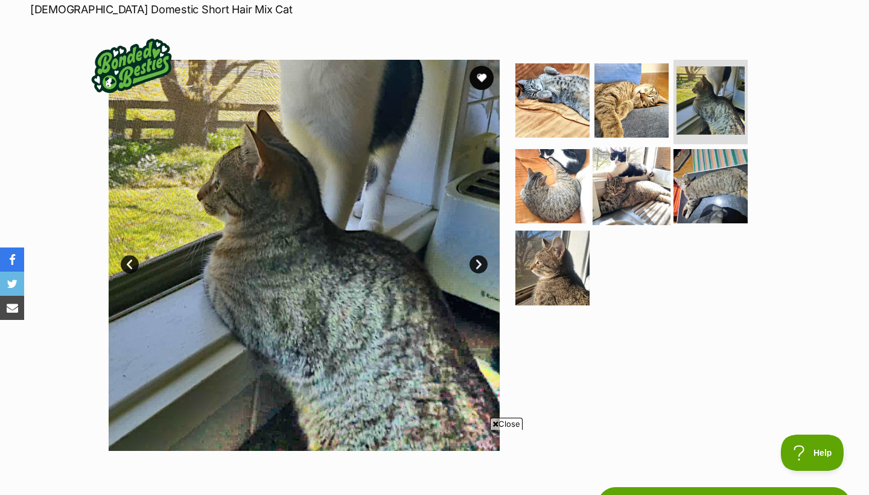
click at [631, 194] on img at bounding box center [632, 186] width 78 height 78
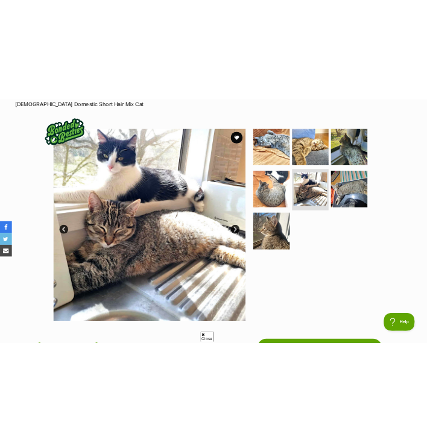
scroll to position [191, 0]
